Goal: Task Accomplishment & Management: Manage account settings

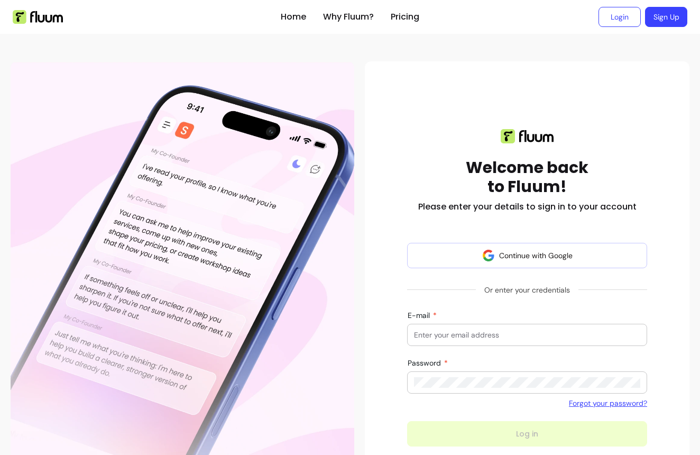
click at [595, 157] on div "Welcome back to Fluum! Please enter your details to sign in to your account" at bounding box center [527, 171] width 240 height 84
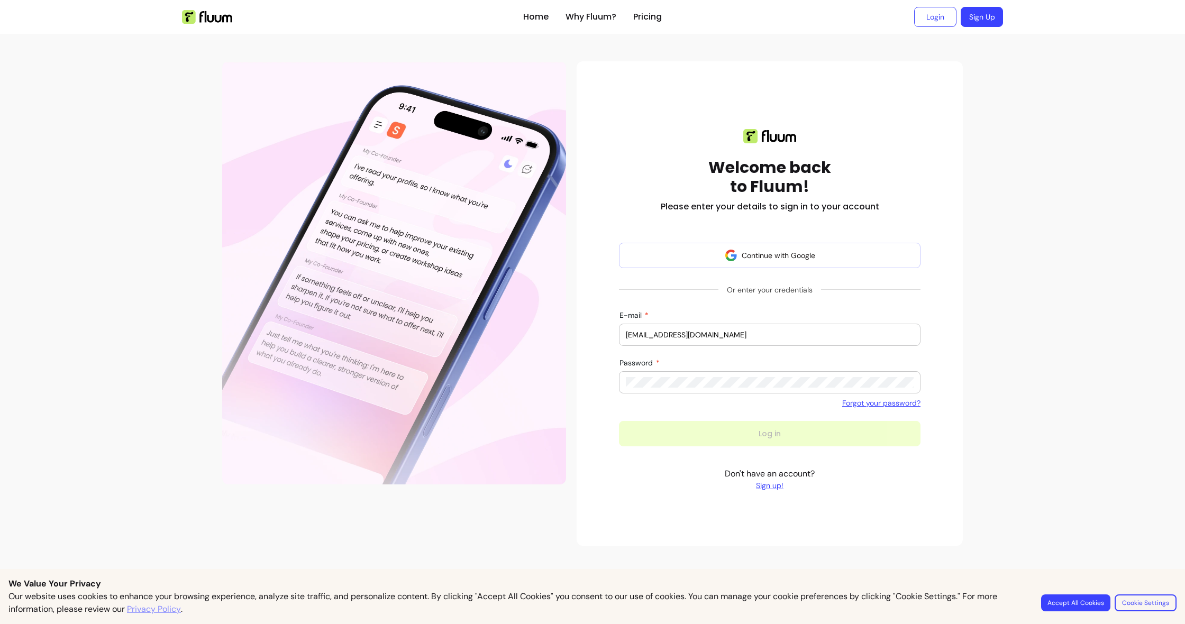
type input "[EMAIL_ADDRESS][DOMAIN_NAME]"
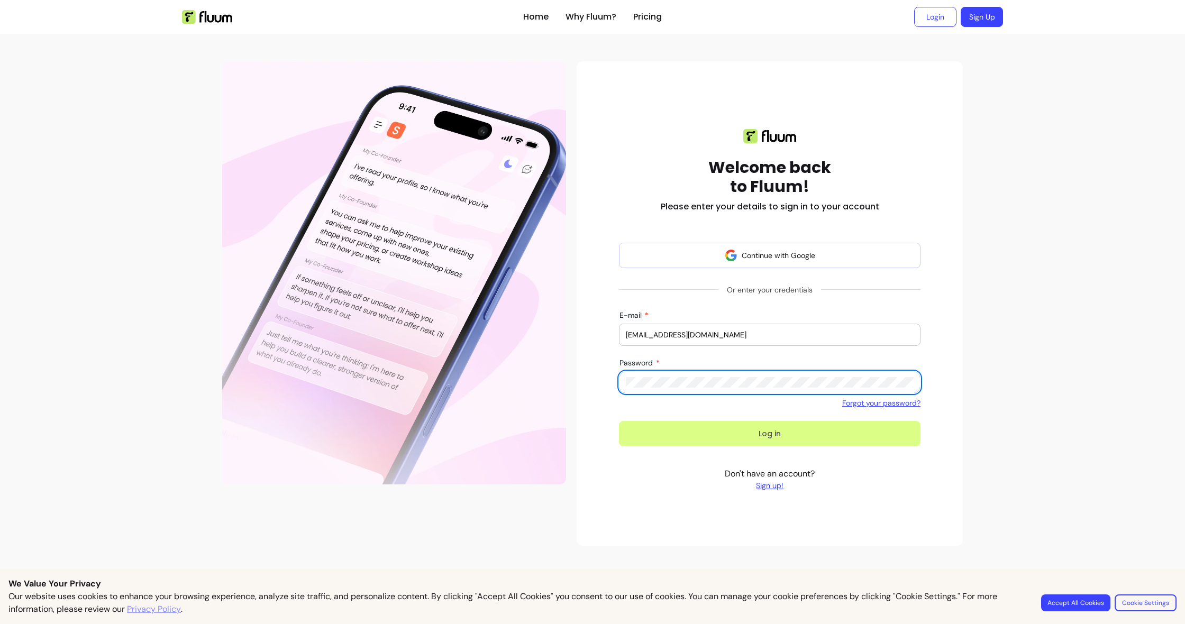
click at [700, 430] on button "Log in" at bounding box center [770, 433] width 302 height 25
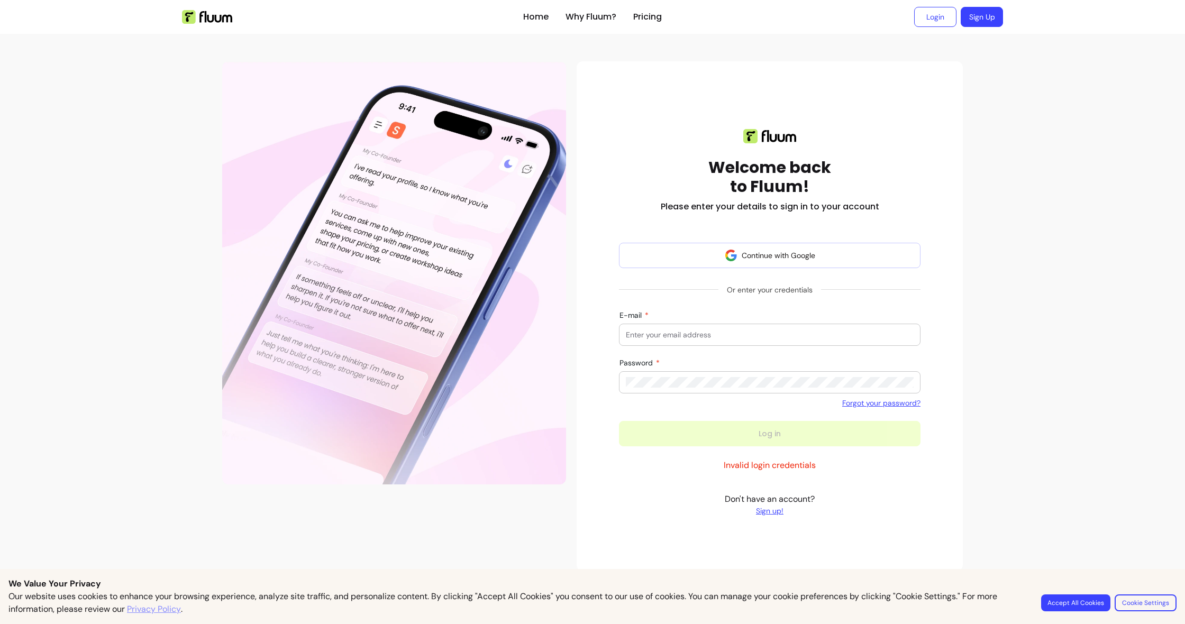
click at [656, 330] on input "E-mail" at bounding box center [770, 335] width 288 height 11
type input "[EMAIL_ADDRESS][DOMAIN_NAME]"
click at [700, 434] on button "Log in" at bounding box center [770, 433] width 302 height 25
click at [682, 331] on input "E-mail" at bounding box center [770, 335] width 288 height 11
click at [688, 332] on input "E-mail" at bounding box center [770, 335] width 288 height 11
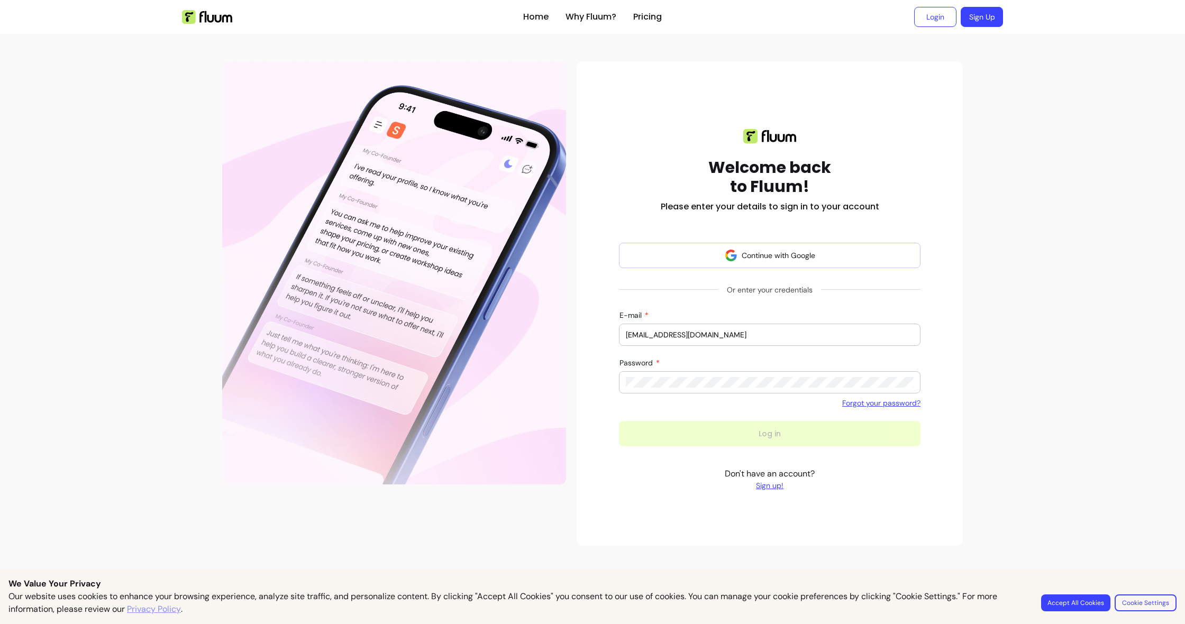
type input "[EMAIL_ADDRESS][DOMAIN_NAME]"
click at [609, 411] on div "Welcome back to Fluum! Please enter your details to sign in to your account Con…" at bounding box center [769, 303] width 369 height 383
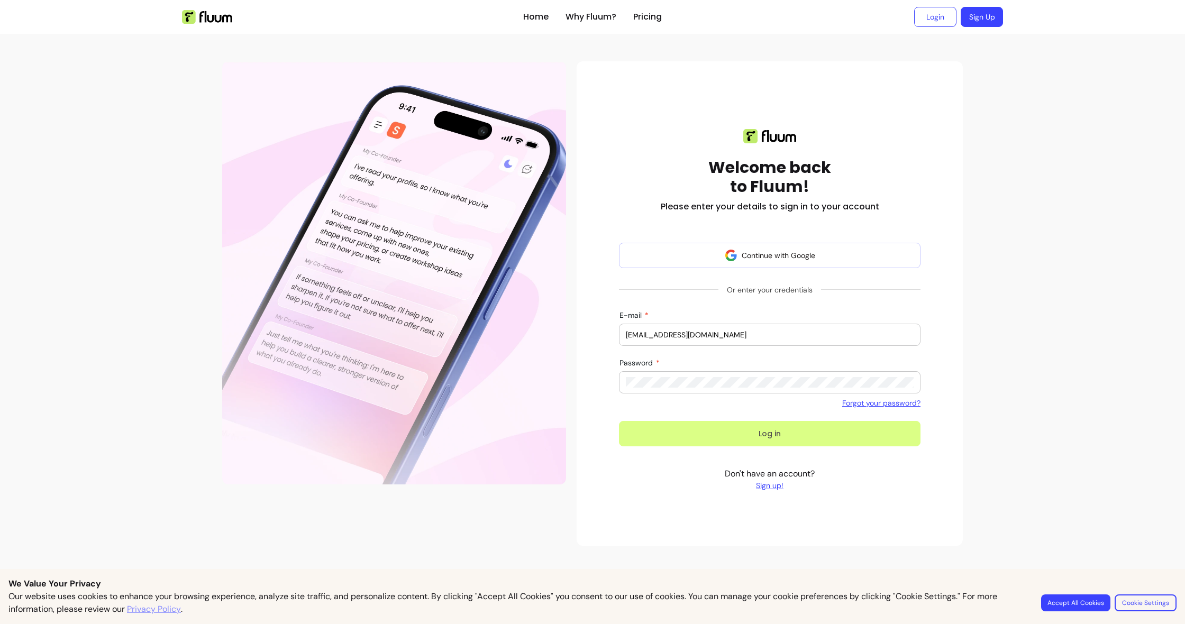
click at [700, 434] on button "Log in" at bounding box center [770, 433] width 302 height 25
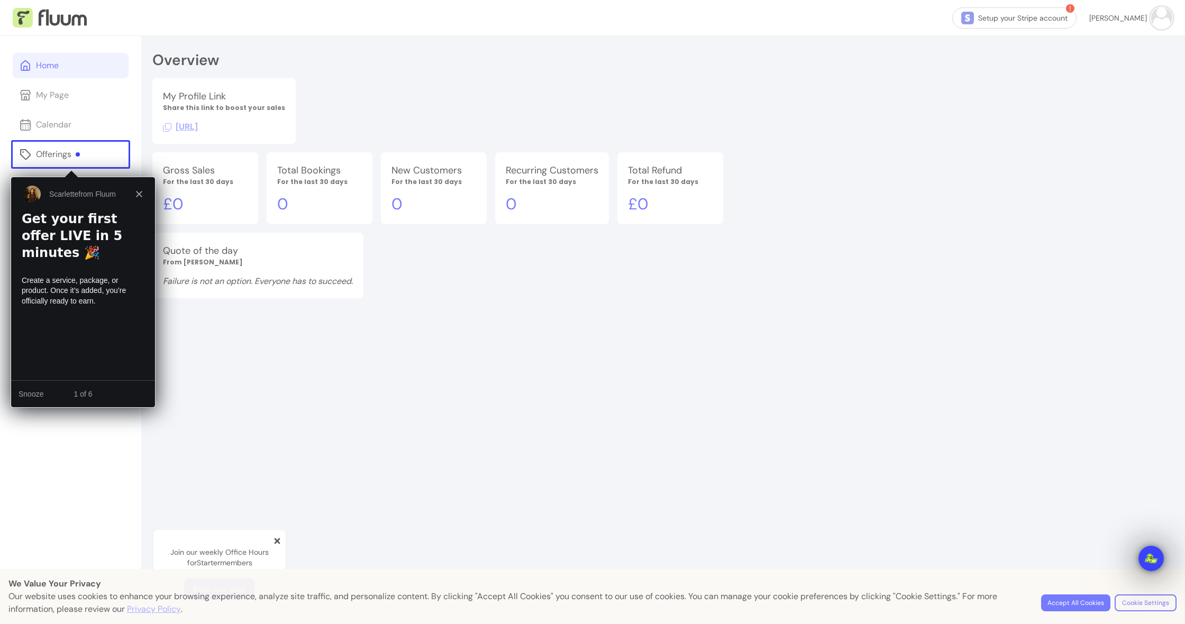
click at [140, 194] on icon "Close" at bounding box center [138, 193] width 6 height 6
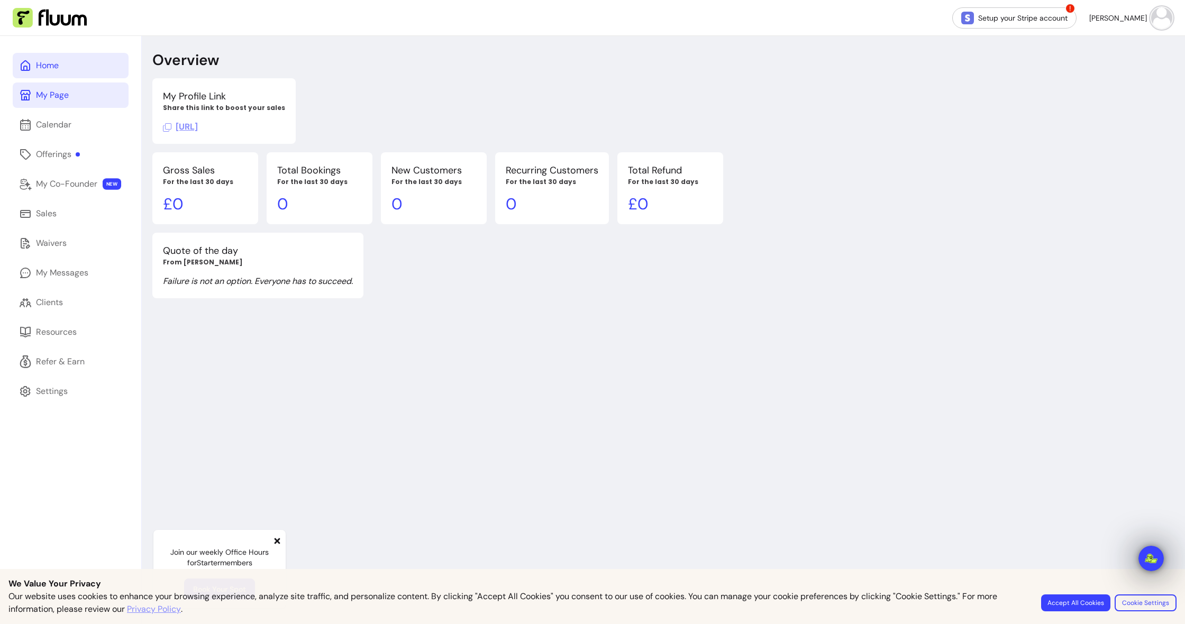
click at [49, 99] on div "My Page" at bounding box center [52, 95] width 33 height 13
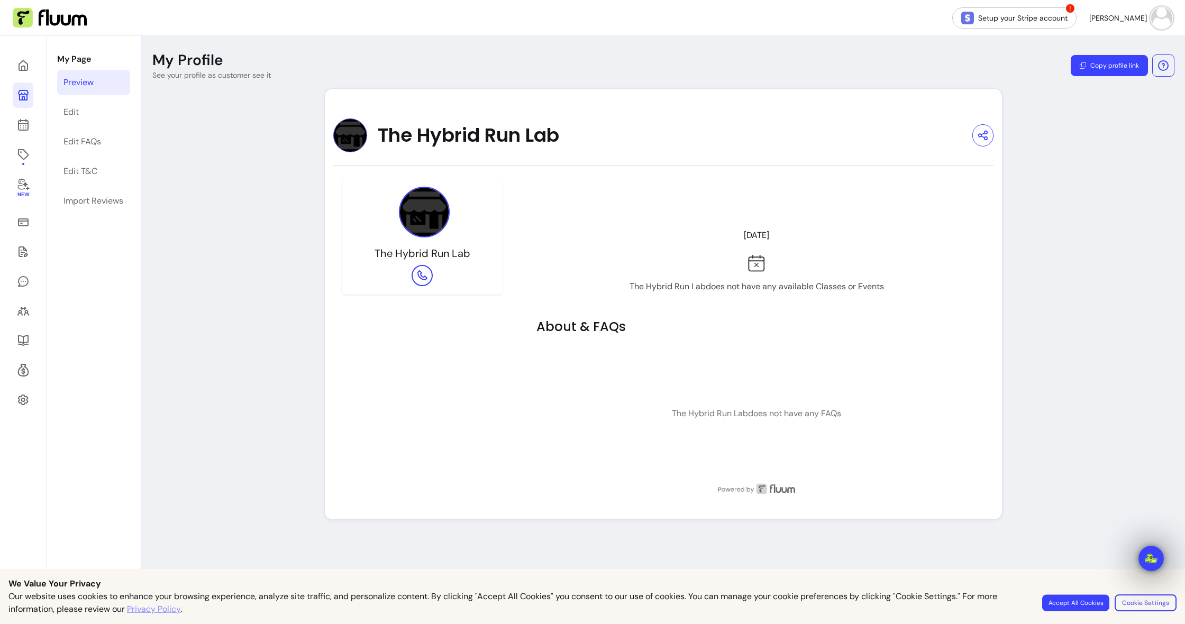
click at [700, 454] on button "Accept All Cookies" at bounding box center [1075, 603] width 67 height 16
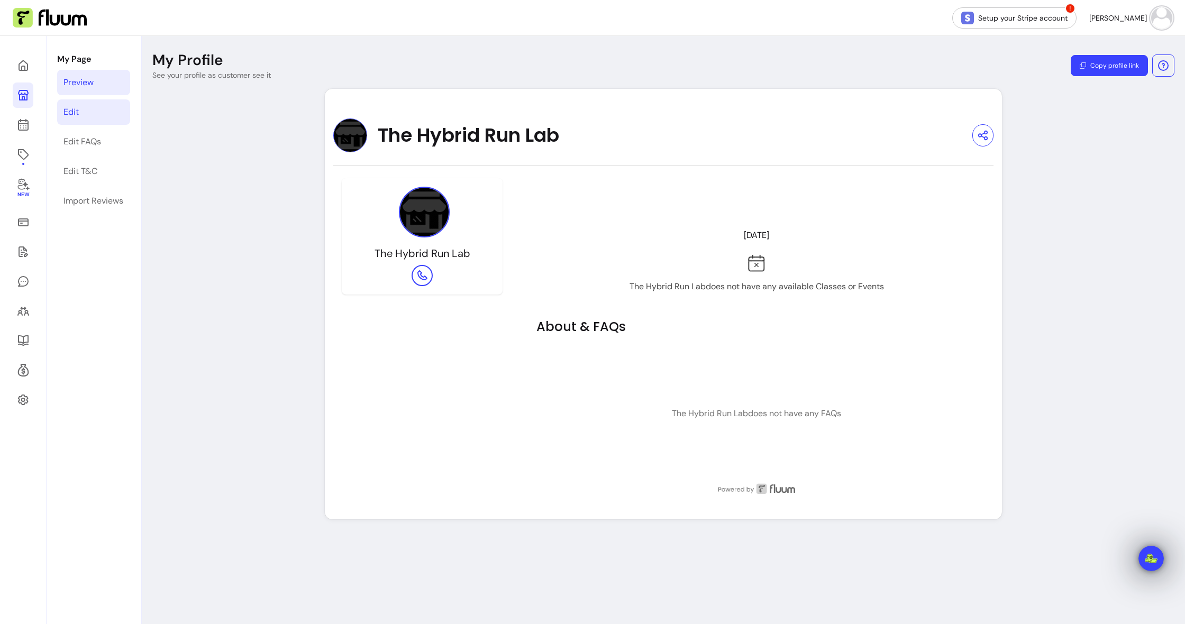
click at [80, 110] on link "Edit" at bounding box center [93, 111] width 73 height 25
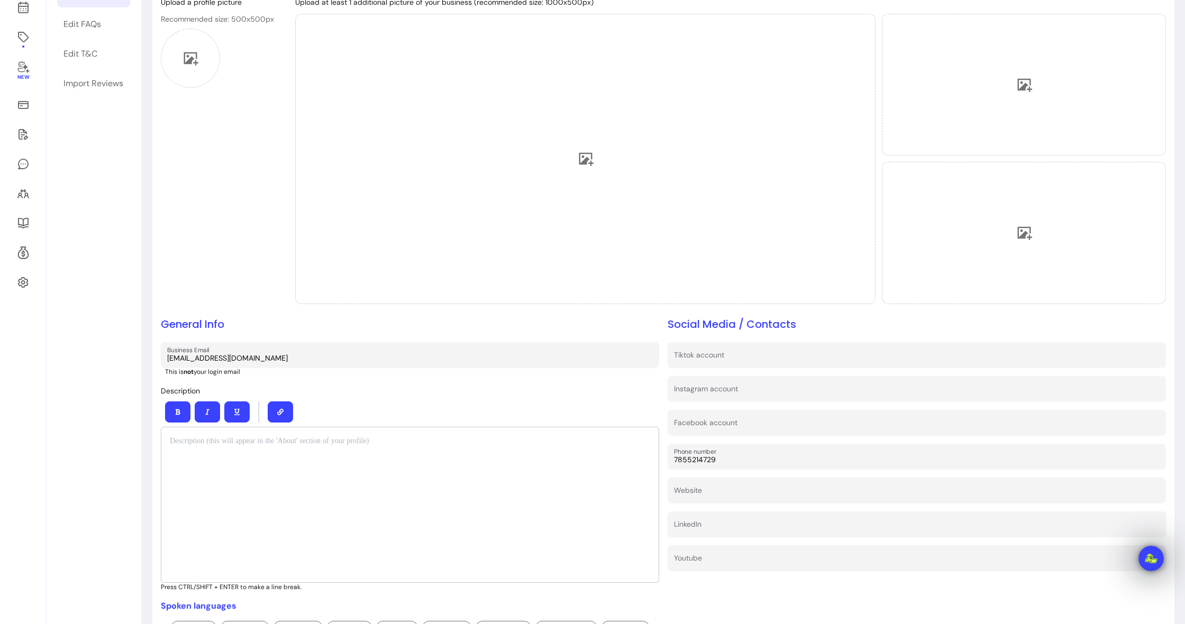
scroll to position [180, 0]
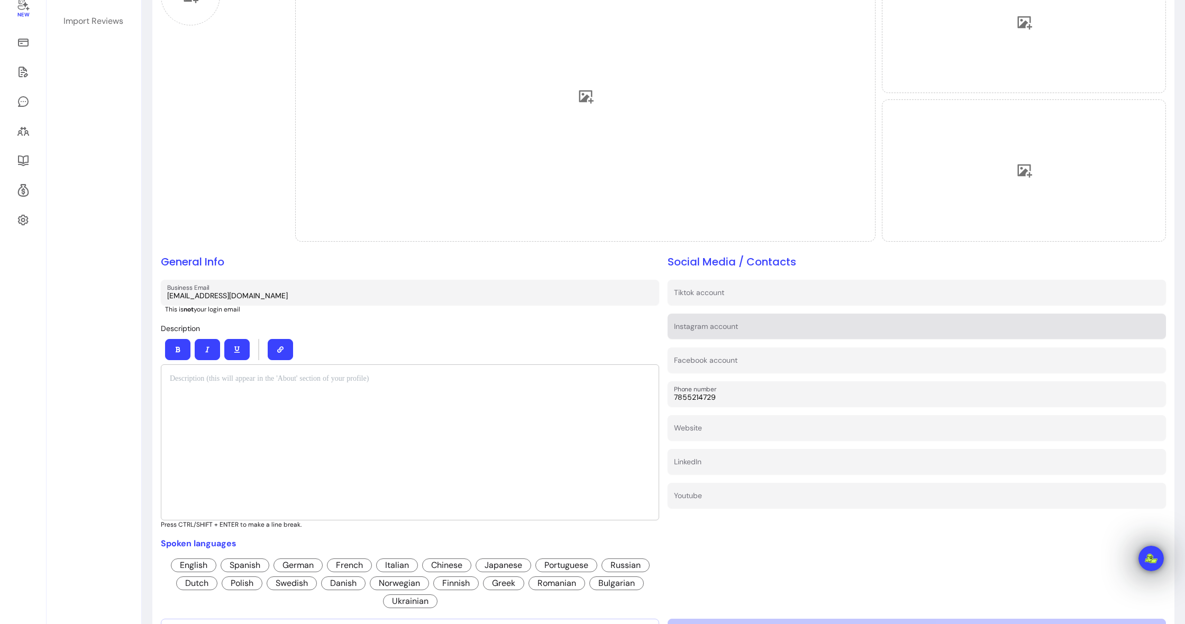
click at [700, 323] on div at bounding box center [917, 326] width 486 height 19
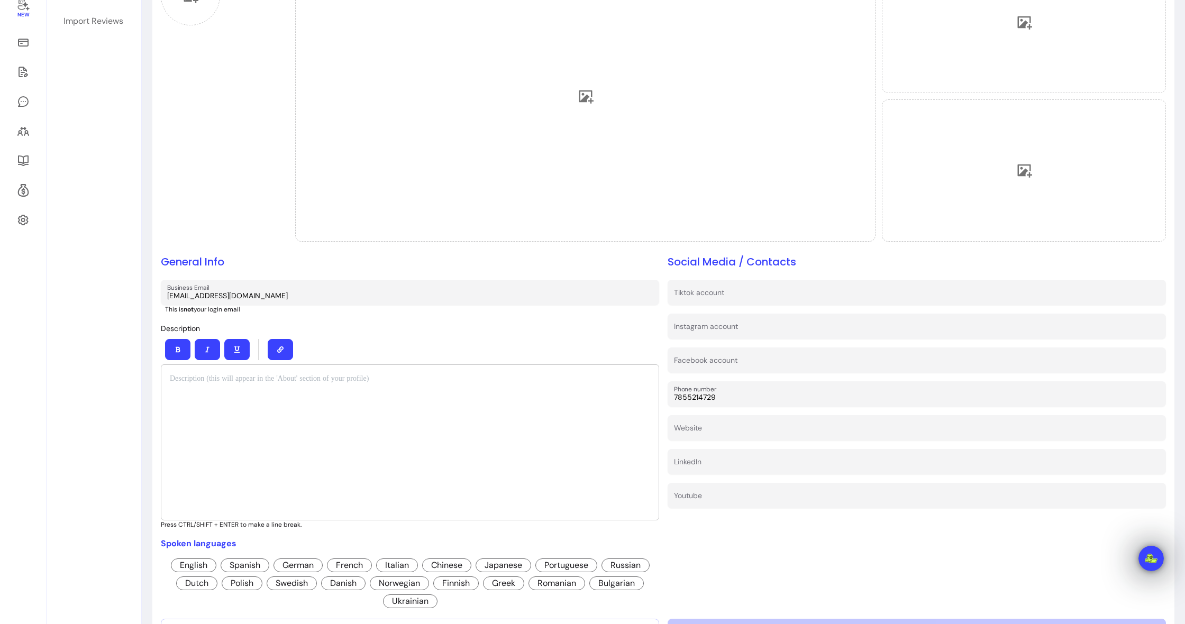
click at [200, 454] on span "English" at bounding box center [194, 566] width 46 height 14
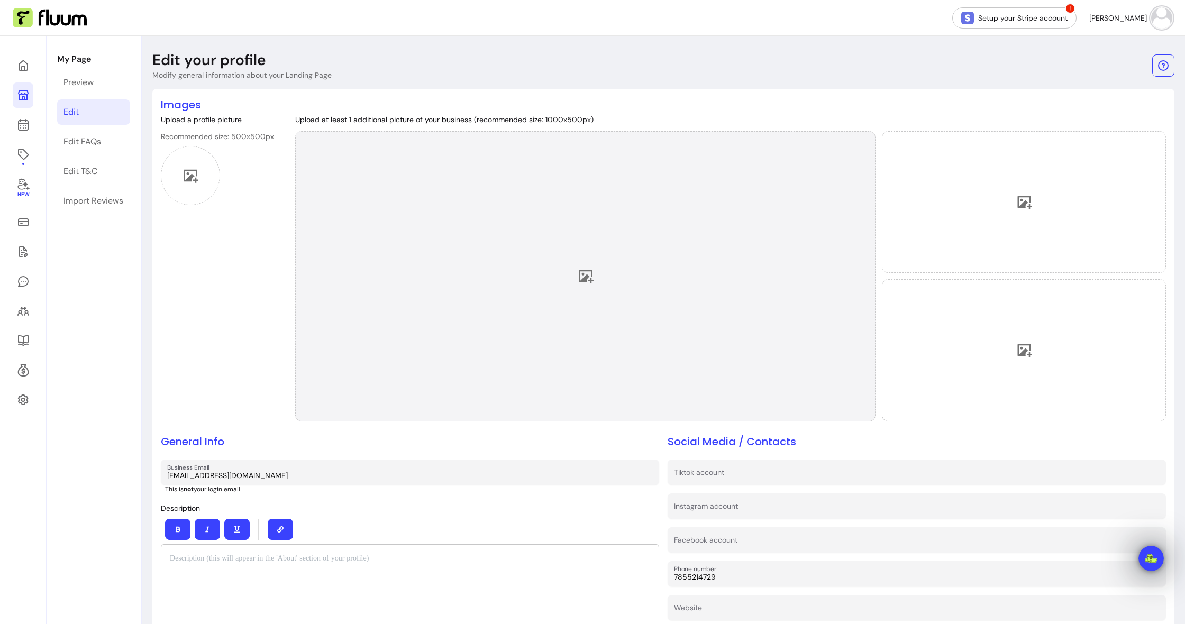
scroll to position [0, 0]
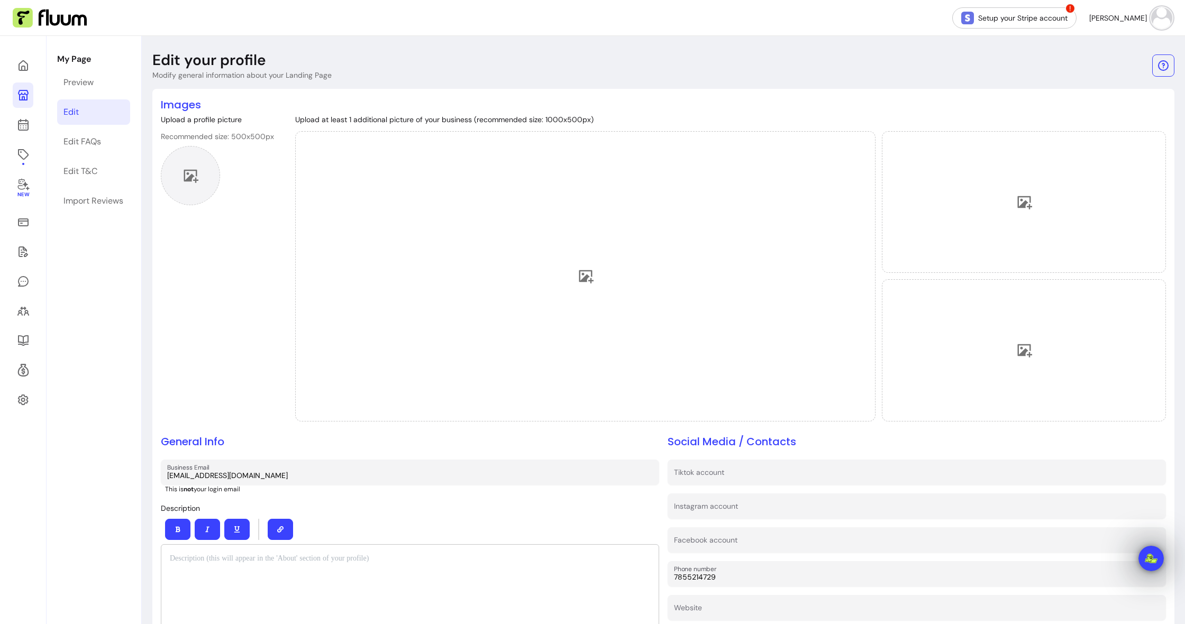
click at [201, 187] on div at bounding box center [190, 175] width 59 height 59
